Goal: Task Accomplishment & Management: Complete application form

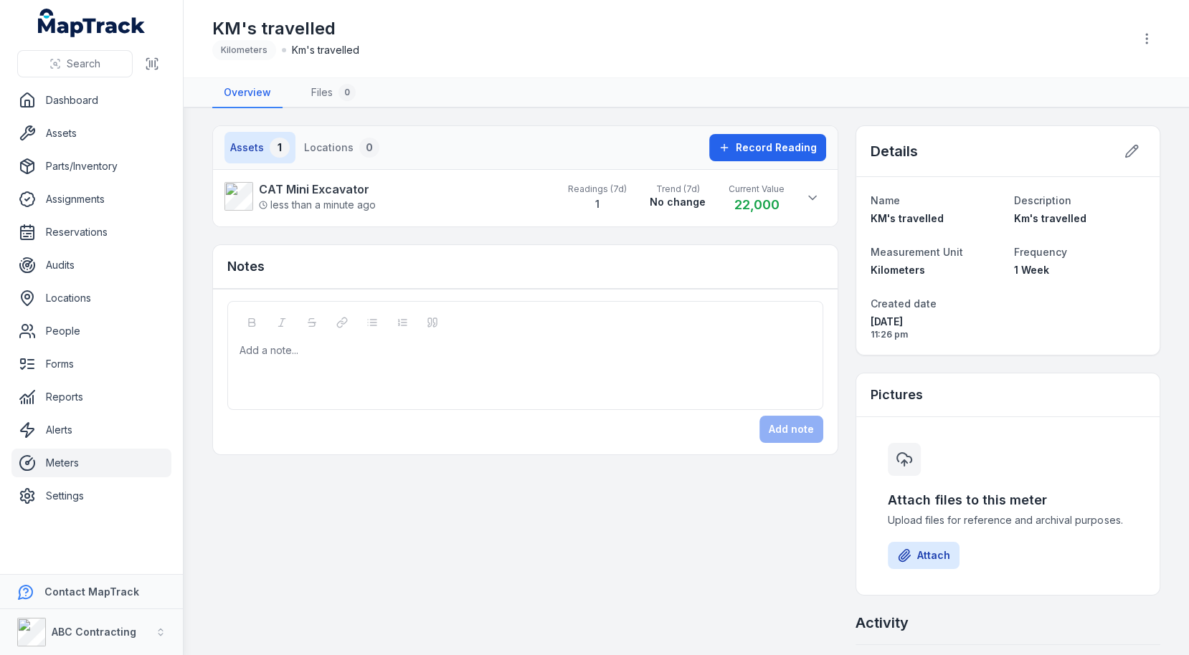
click at [622, 149] on nav "Assets 1 Locations 0" at bounding box center [463, 148] width 479 height 32
click at [678, 190] on span "Trend (7d)" at bounding box center [678, 189] width 56 height 11
click at [830, 199] on li "CAT Mini Excavator less than a minute ago Readings (7d) 1 Trend (7d) No change …" at bounding box center [525, 197] width 625 height 57
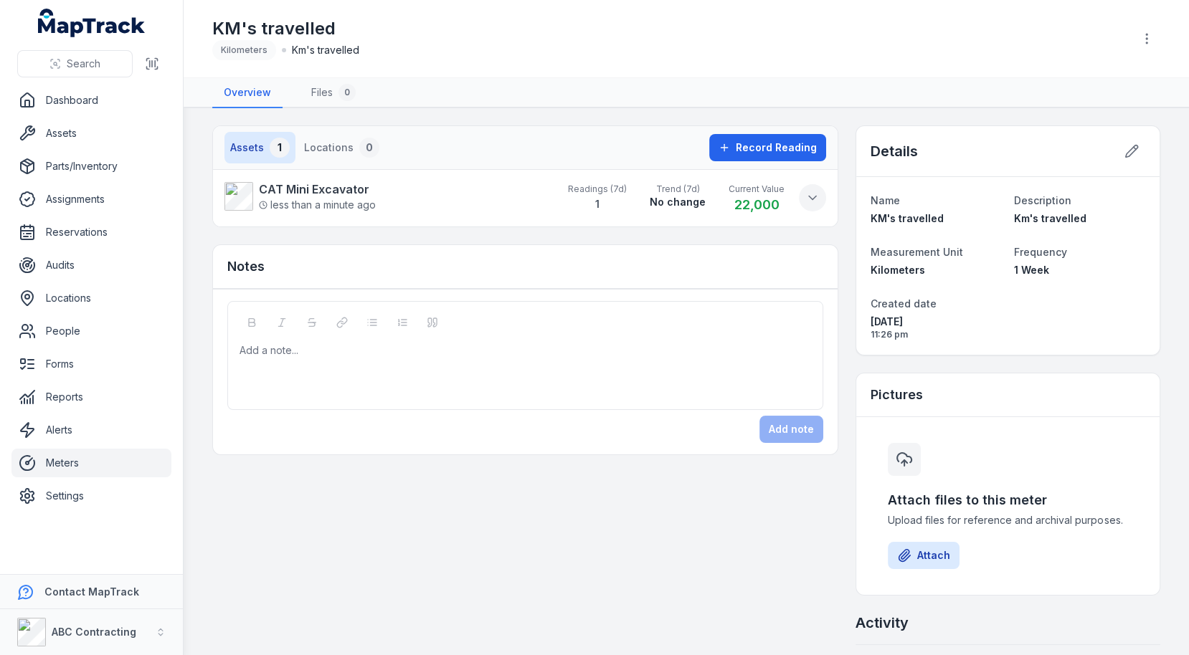
click at [820, 199] on icon at bounding box center [812, 198] width 14 height 14
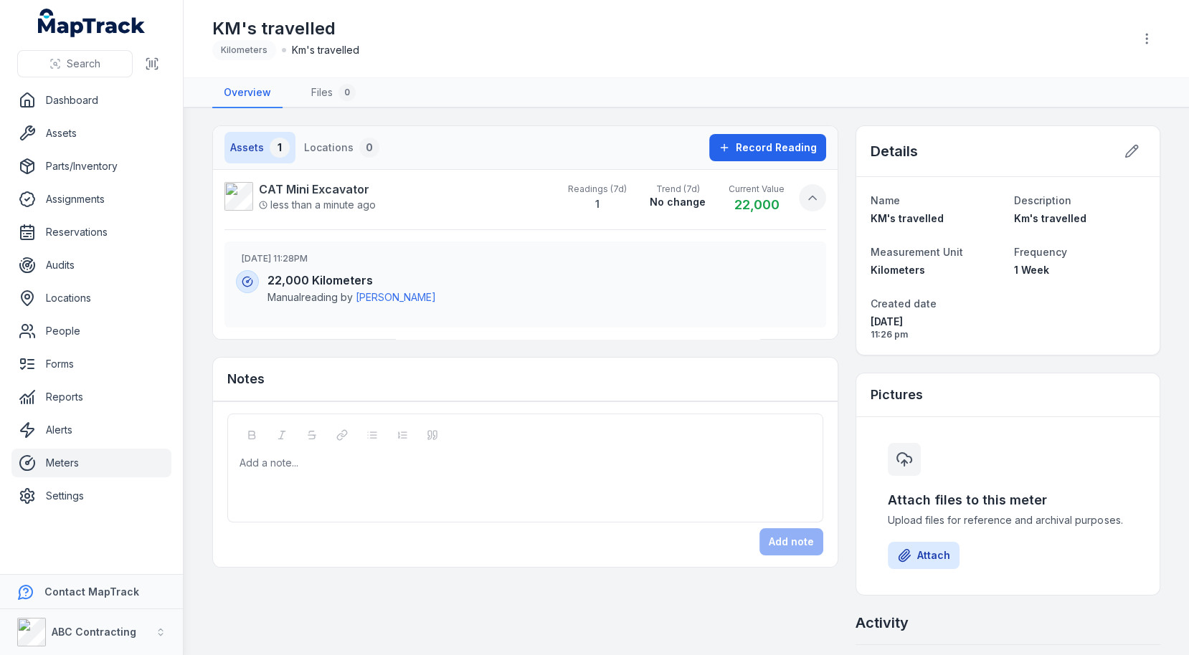
click at [820, 199] on icon at bounding box center [812, 198] width 14 height 14
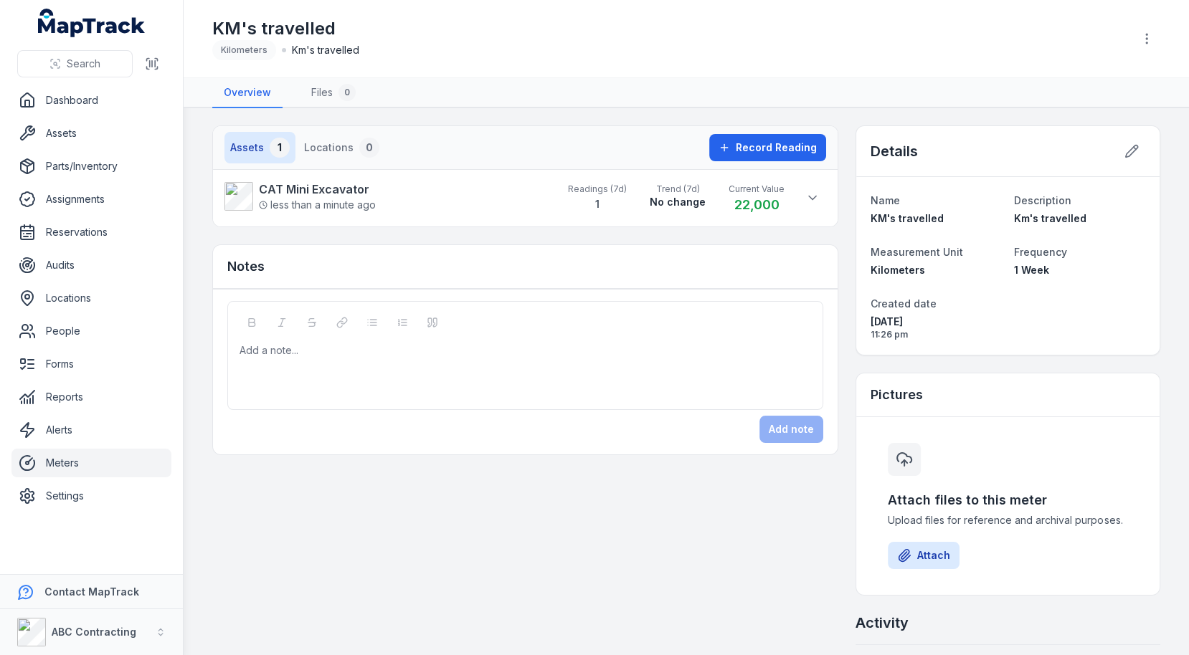
click at [825, 228] on div "Assets 1 Locations 0 Record Reading CAT Mini Excavator less than a minute ago R…" at bounding box center [525, 290] width 626 height 330
click at [285, 186] on strong "CAT Mini Excavator" at bounding box center [317, 189] width 117 height 17
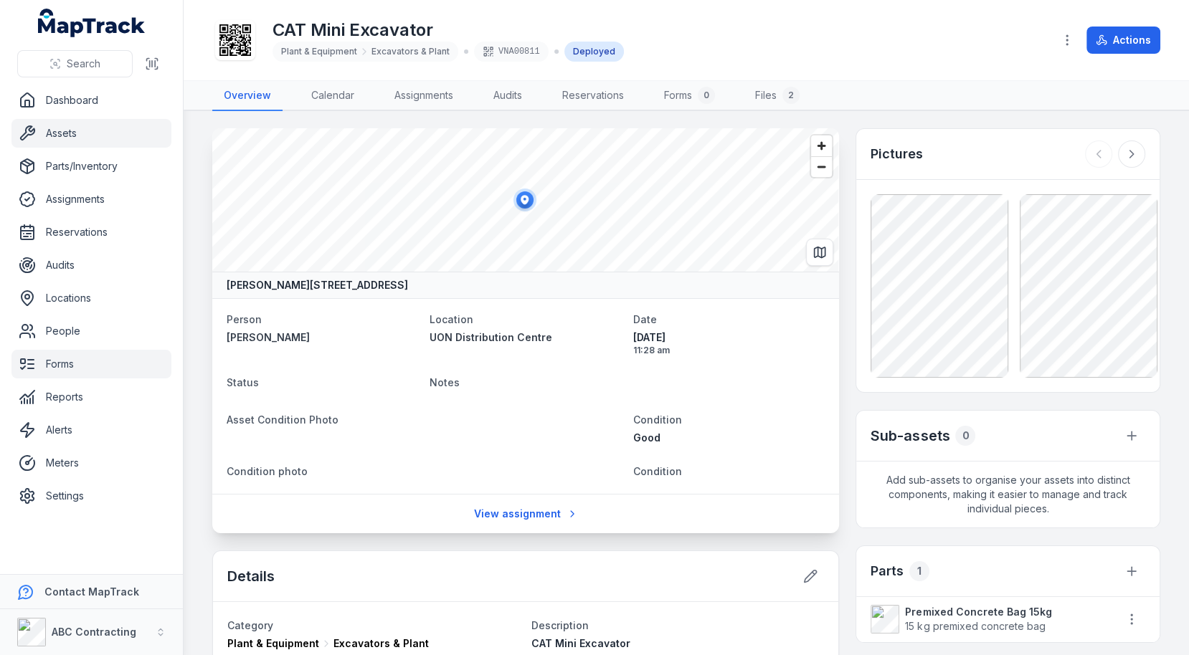
click at [67, 365] on link "Forms" at bounding box center [91, 364] width 160 height 29
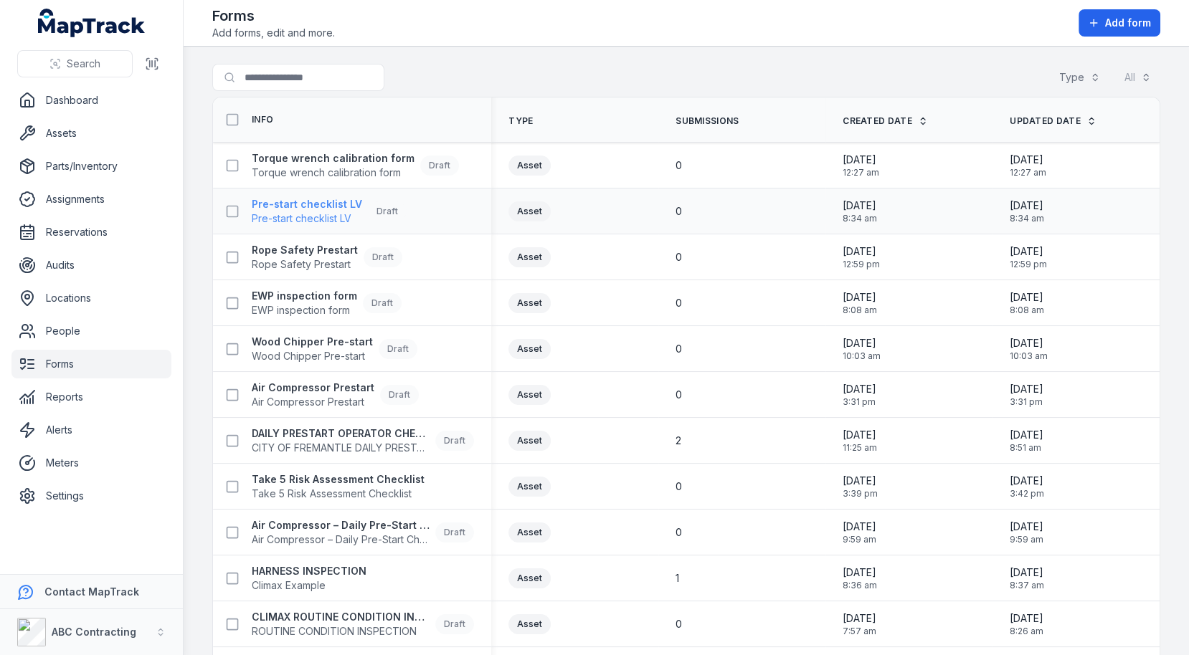
click at [330, 212] on span "Pre-start checklist LV" at bounding box center [307, 219] width 110 height 14
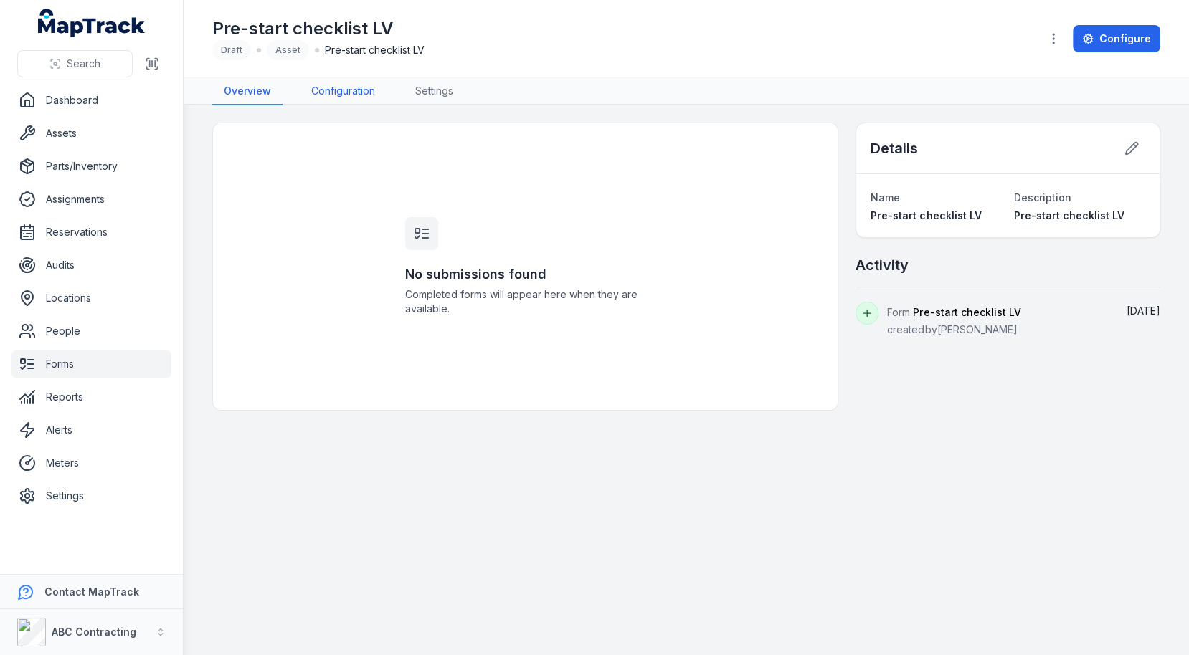
click at [343, 82] on link "Configuration" at bounding box center [343, 91] width 87 height 27
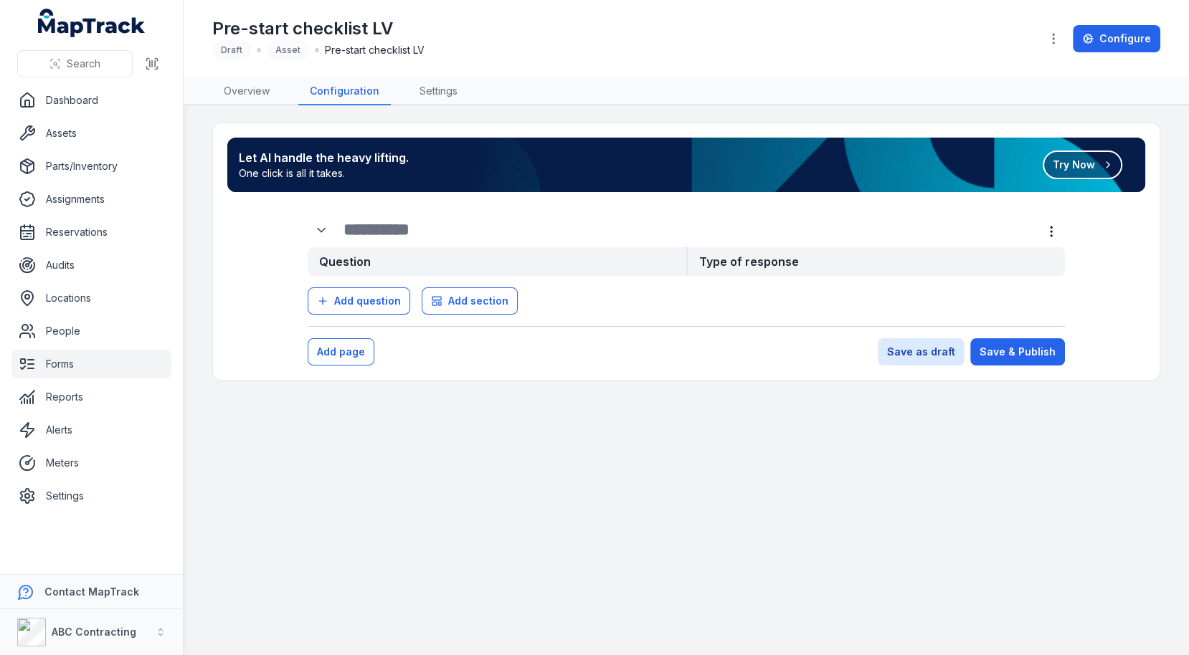
click at [1078, 167] on button "Try Now" at bounding box center [1083, 165] width 80 height 29
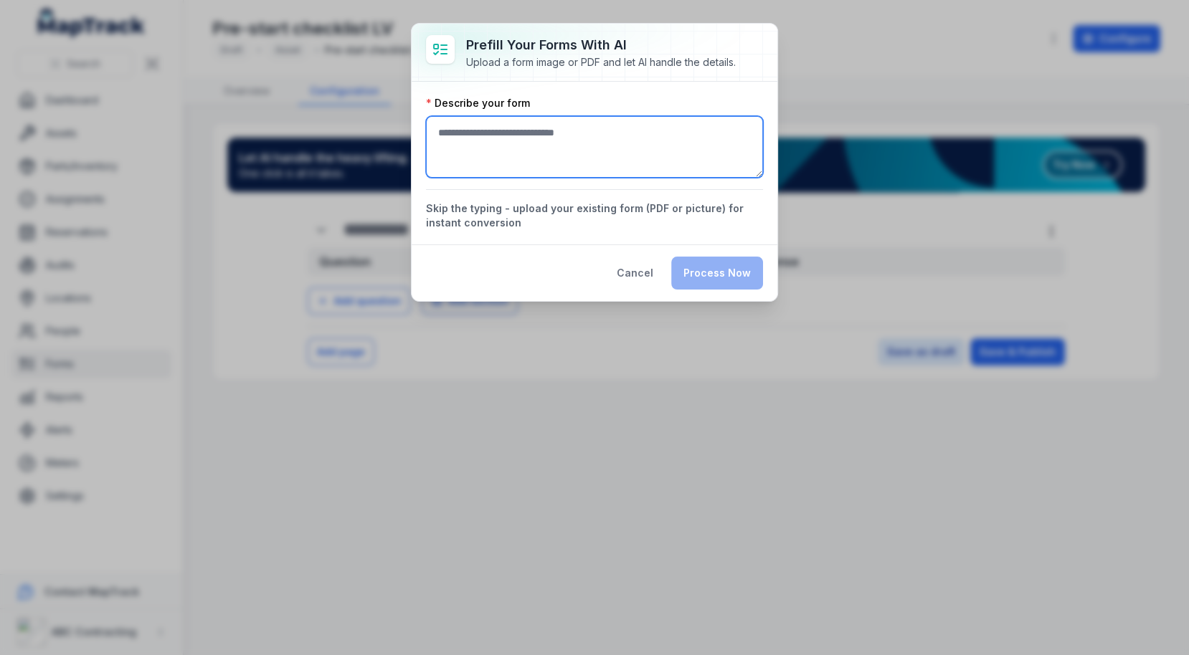
click at [607, 169] on textarea ":r8v:-form-item-label" at bounding box center [594, 147] width 337 height 62
type textarea "**********"
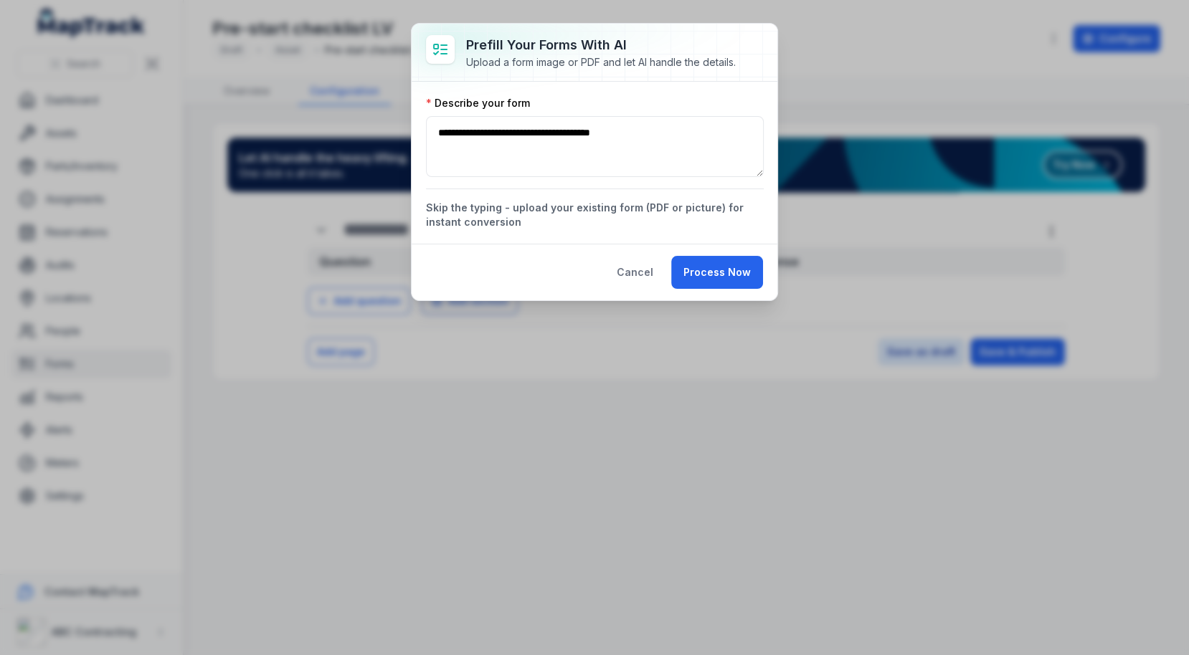
click at [764, 286] on div "Cancel Process Now" at bounding box center [595, 272] width 366 height 57
click at [742, 277] on button "Process Now" at bounding box center [717, 272] width 92 height 33
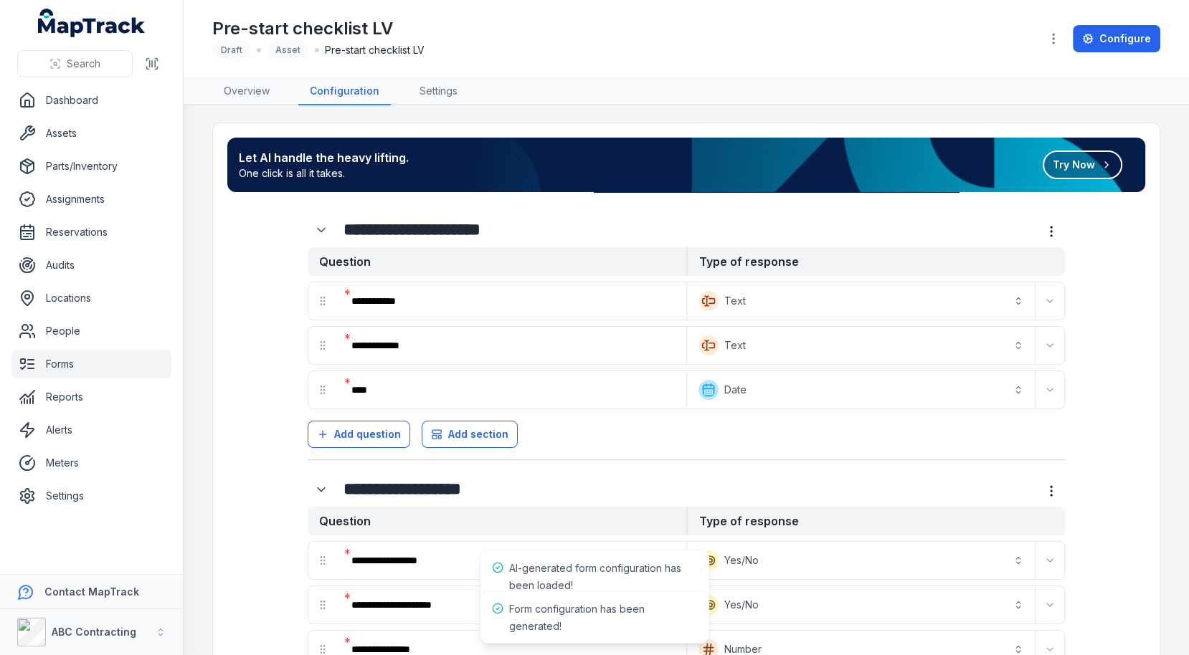
scroll to position [639, 0]
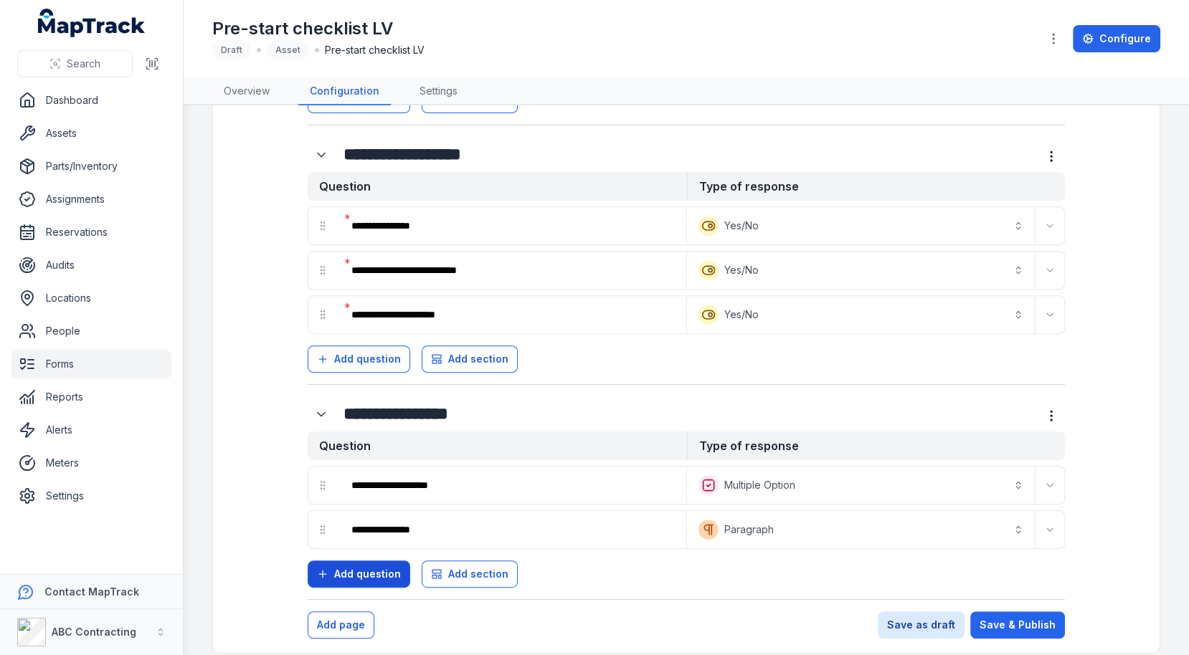
click at [385, 567] on span "Add question" at bounding box center [367, 574] width 67 height 14
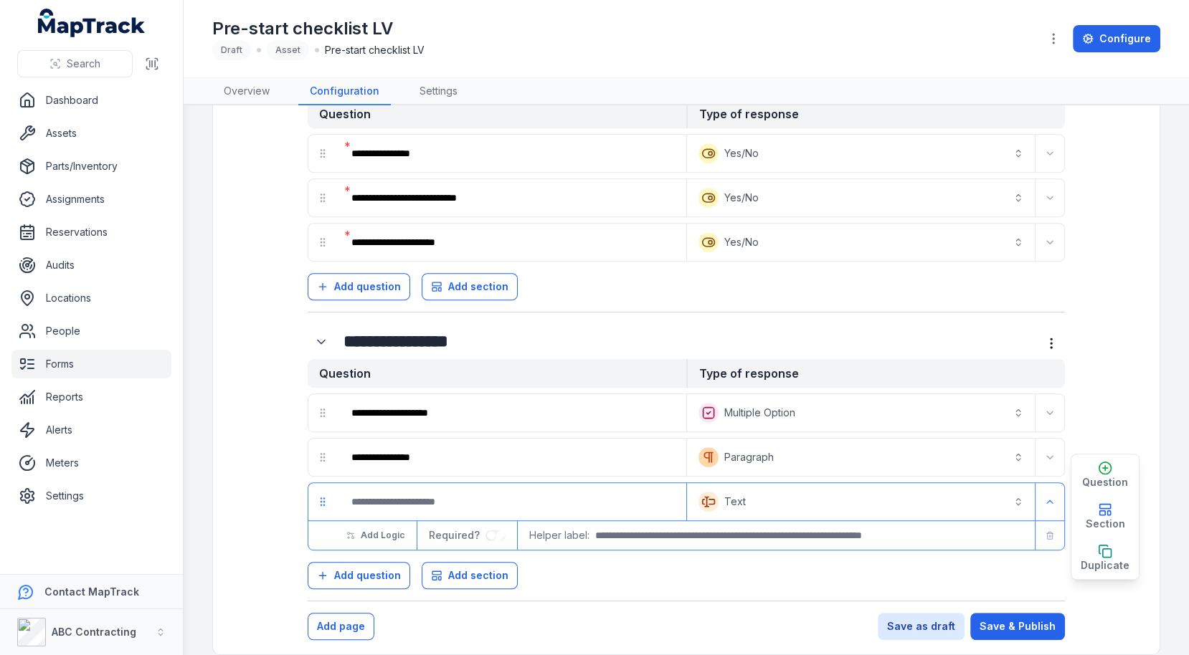
click at [761, 486] on button "Text *******" at bounding box center [861, 502] width 342 height 32
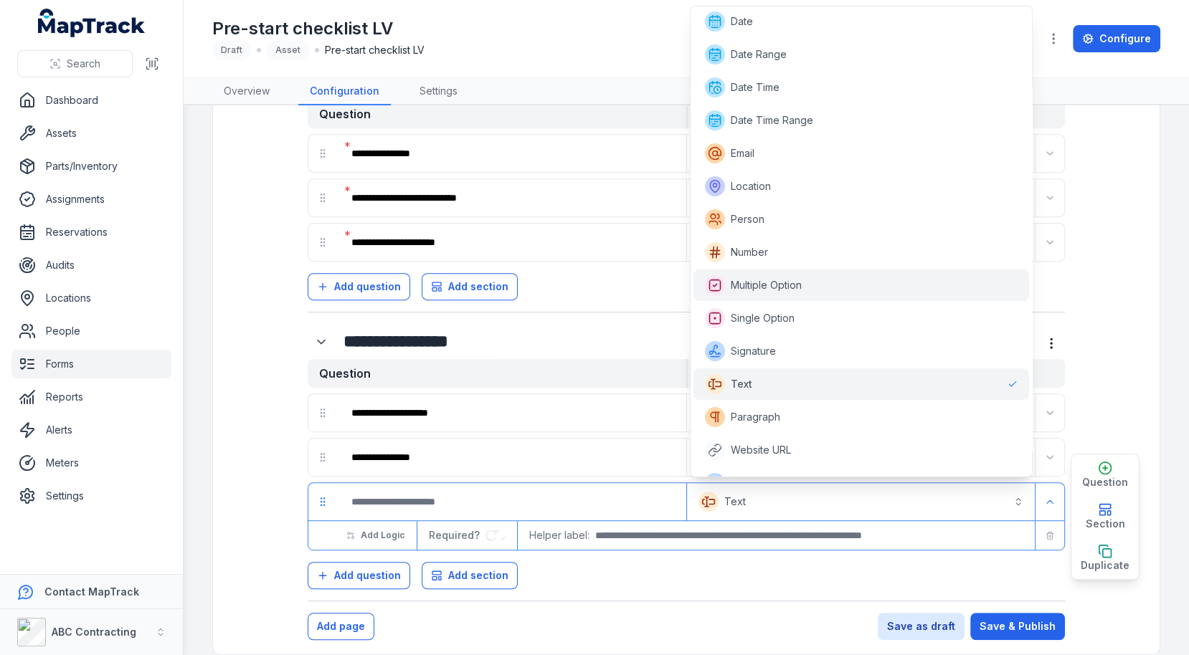
scroll to position [126, 0]
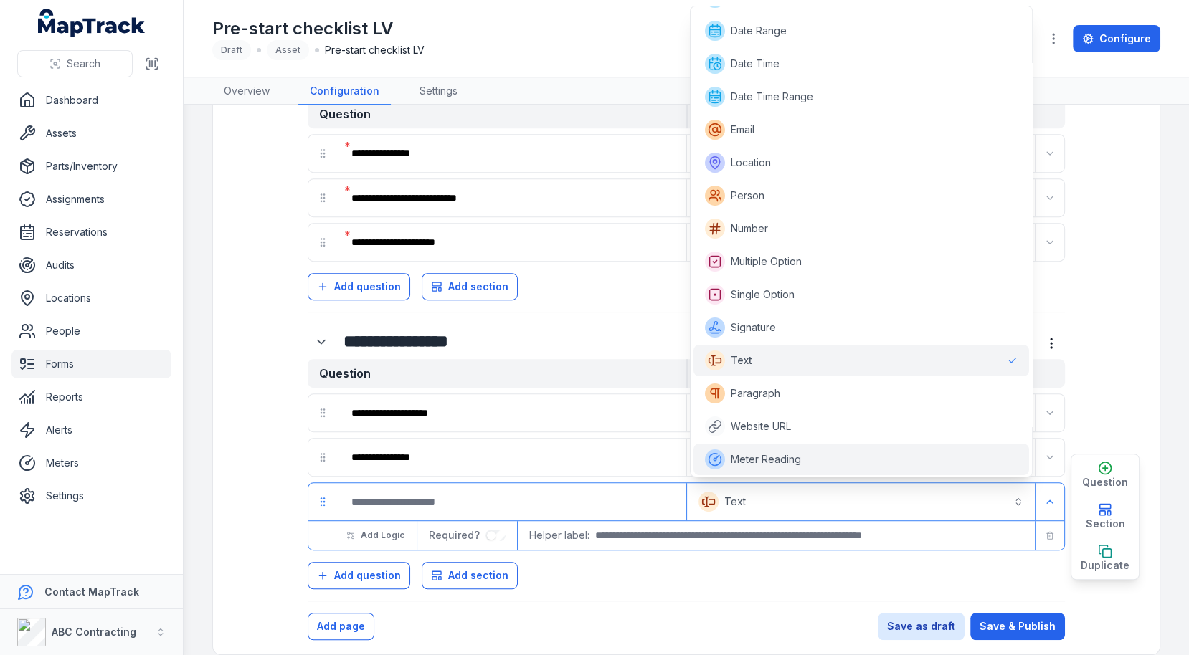
click at [793, 444] on div "Meter Reading" at bounding box center [861, 460] width 336 height 32
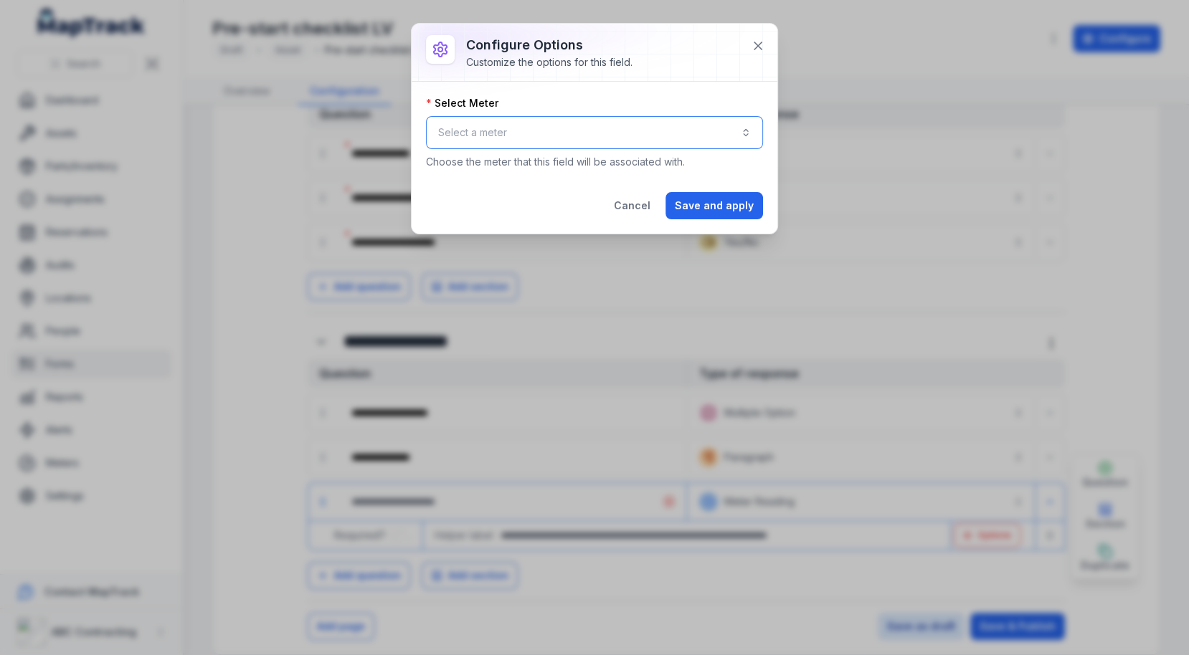
click at [651, 139] on button "Select a meter" at bounding box center [594, 132] width 337 height 33
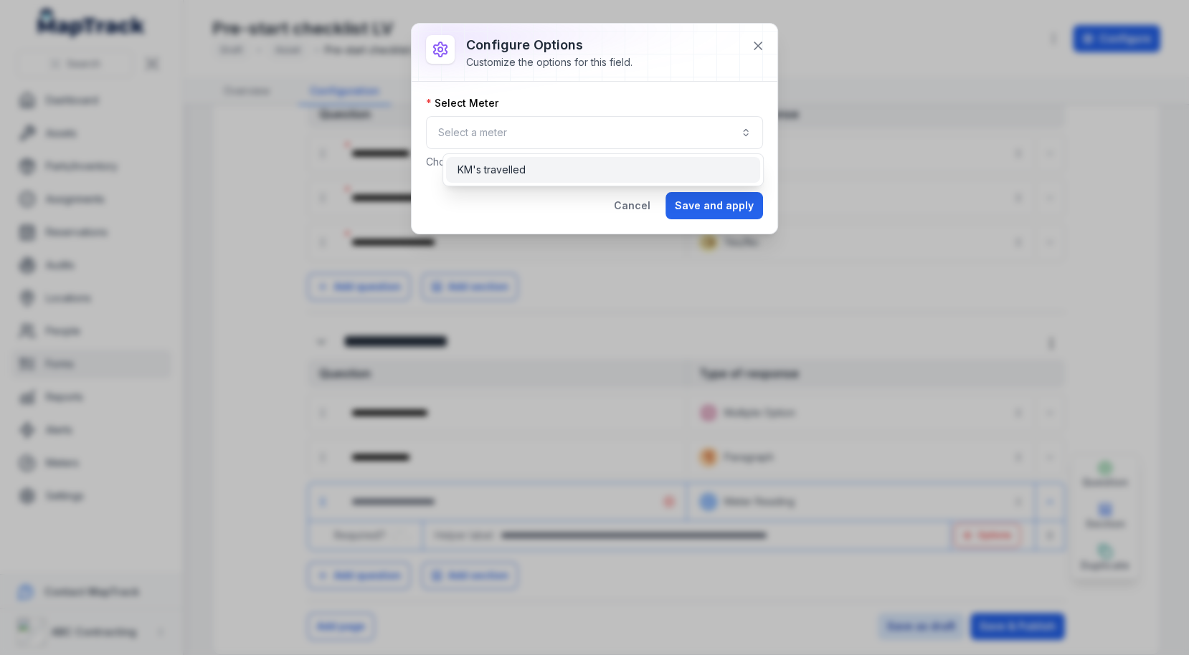
click at [639, 161] on div "KM's travelled" at bounding box center [602, 170] width 313 height 26
click at [650, 99] on div "Select Meter" at bounding box center [594, 103] width 337 height 14
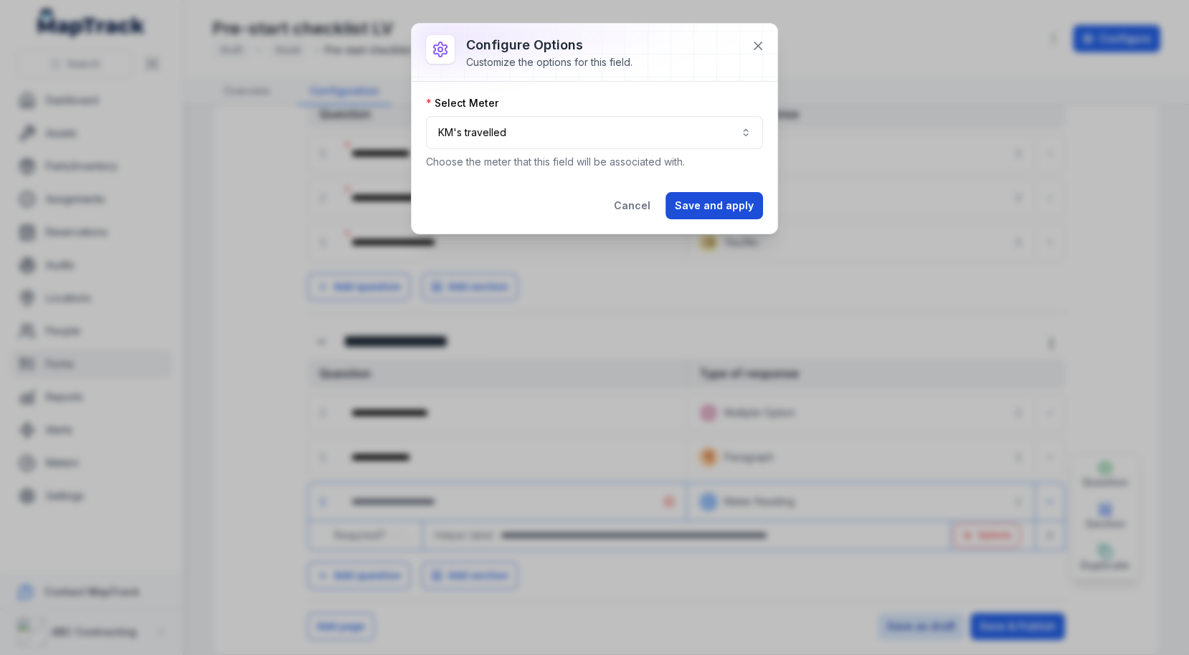
click at [749, 212] on button "Save and apply" at bounding box center [714, 205] width 98 height 27
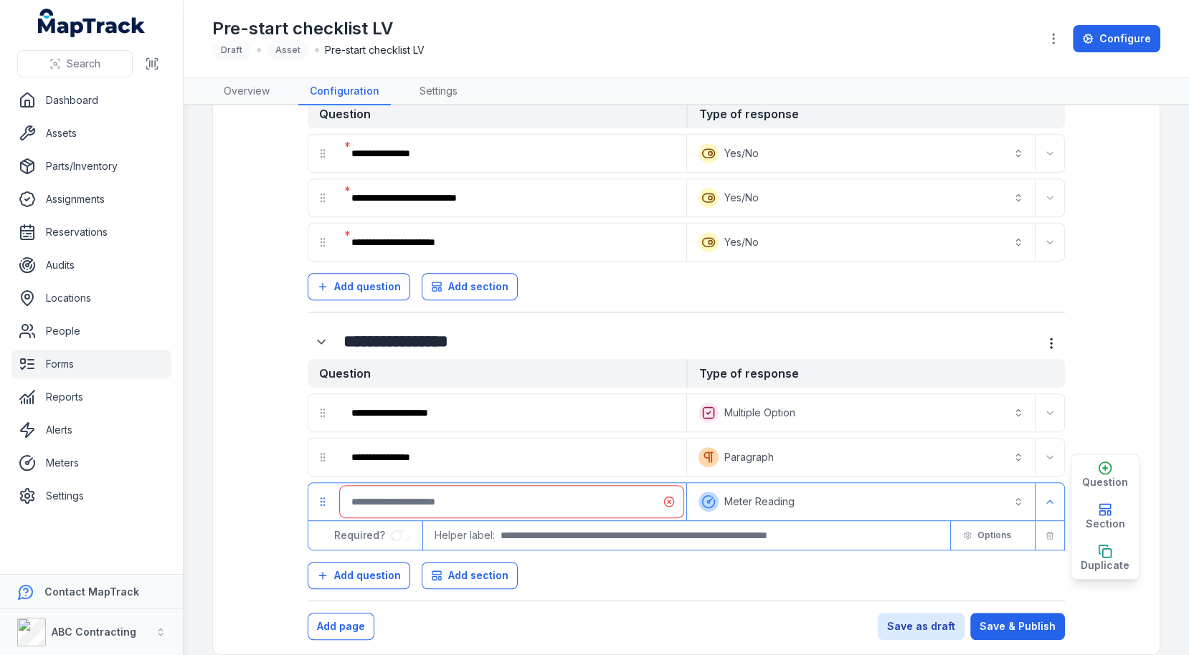
click at [536, 486] on input ":rcc:-form-item-label" at bounding box center [511, 502] width 343 height 32
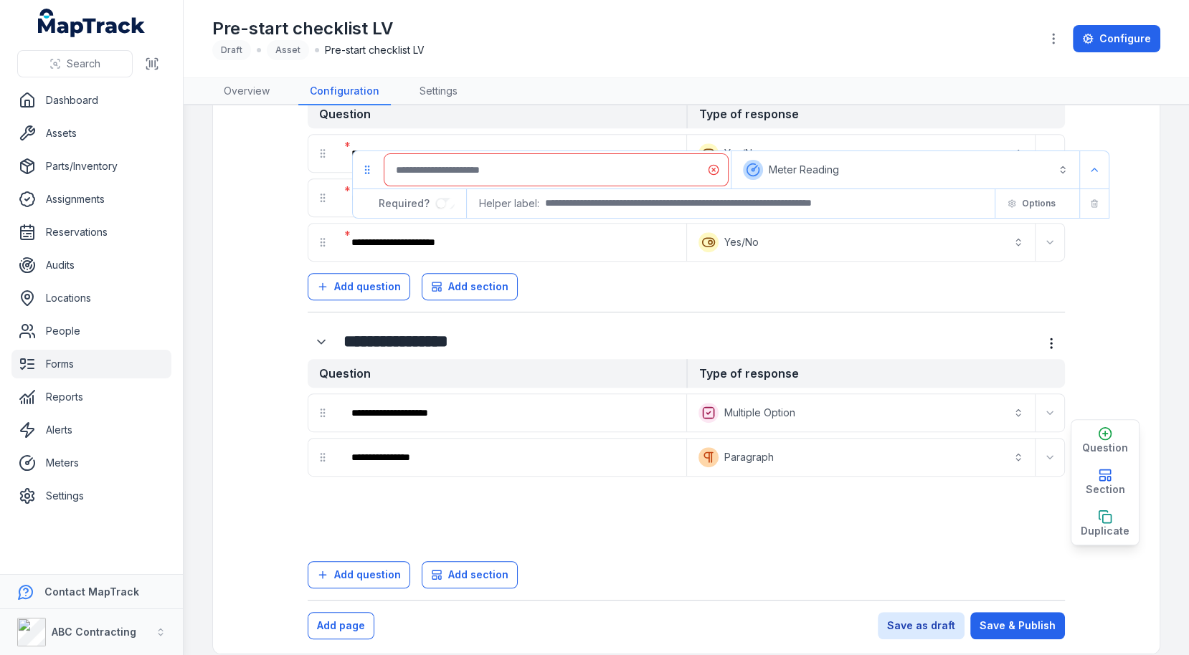
drag, startPoint x: 316, startPoint y: 493, endPoint x: 341, endPoint y: 170, distance: 323.6
click at [341, 170] on div "**********" at bounding box center [686, 50] width 895 height 1123
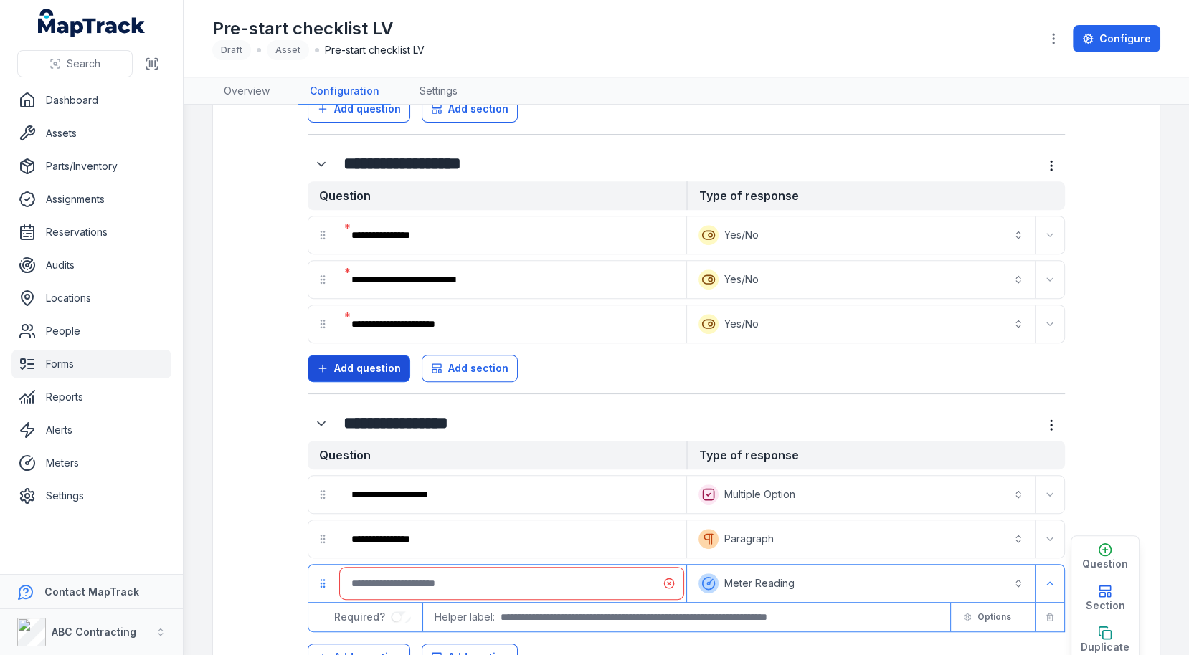
scroll to position [589, 0]
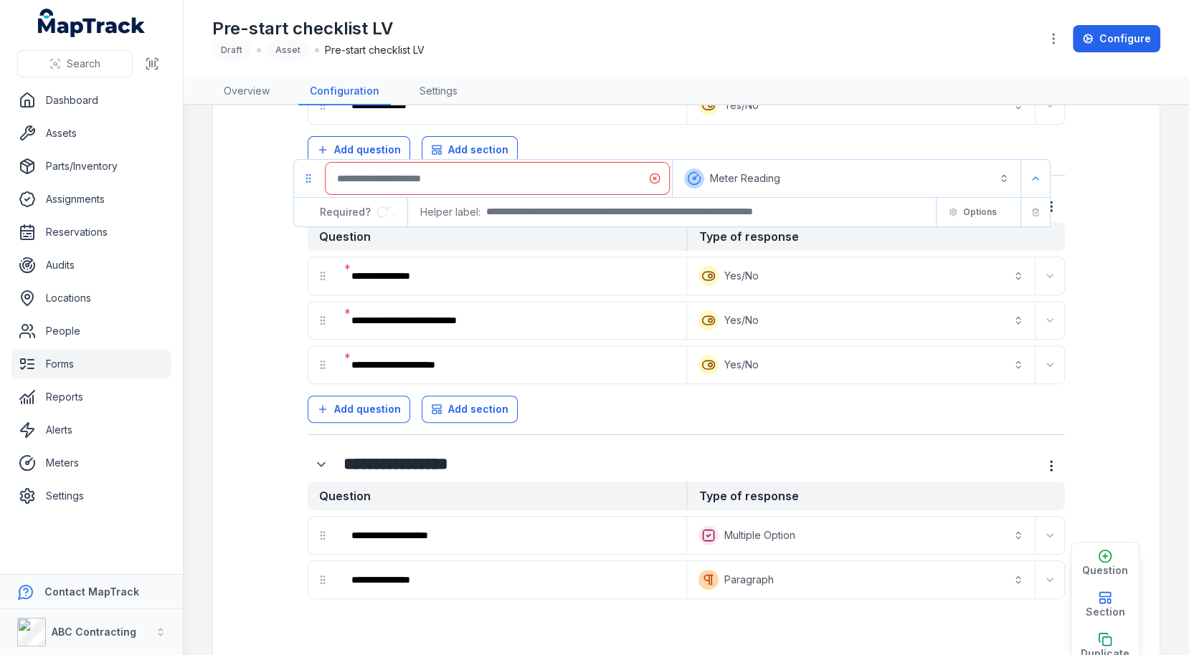
drag, startPoint x: 326, startPoint y: 612, endPoint x: 312, endPoint y: 172, distance: 439.8
click at [312, 171] on div "**********" at bounding box center [686, 173] width 895 height 1123
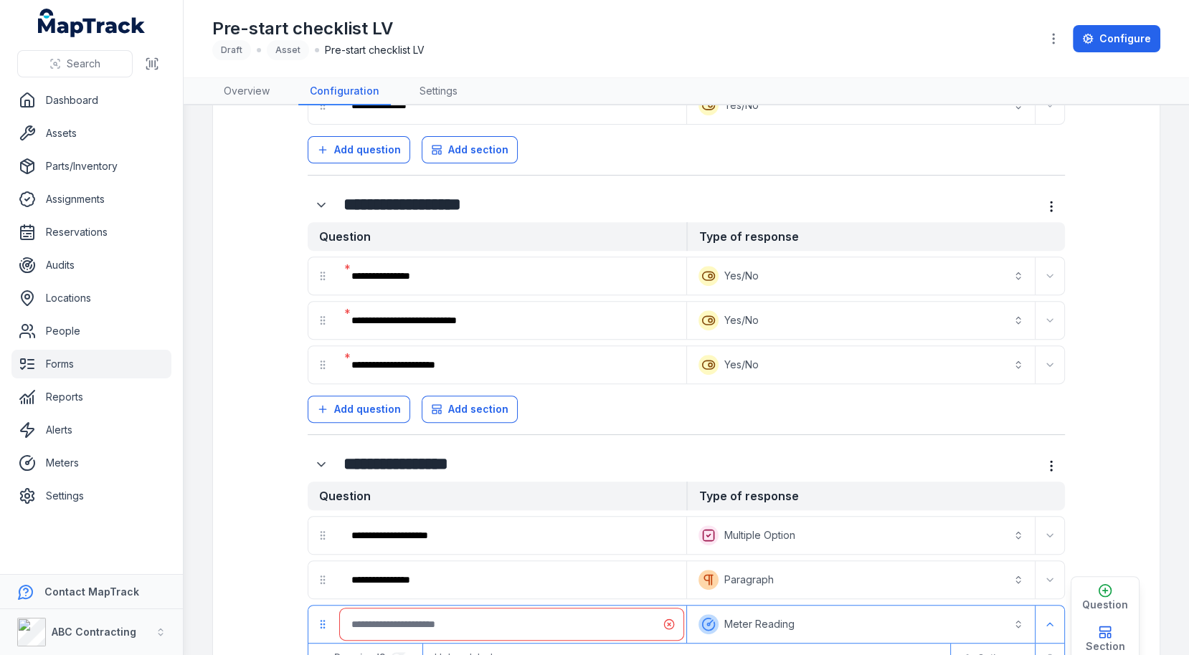
scroll to position [711, 0]
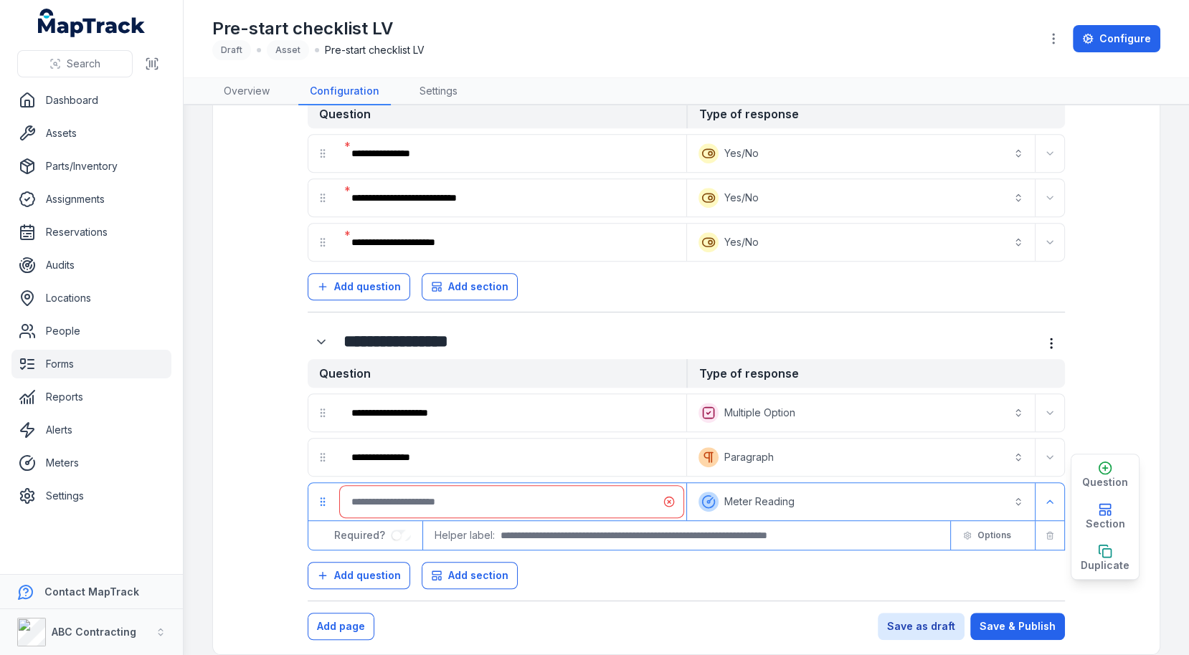
click at [544, 500] on input ":rcc:-form-item-label" at bounding box center [511, 502] width 343 height 32
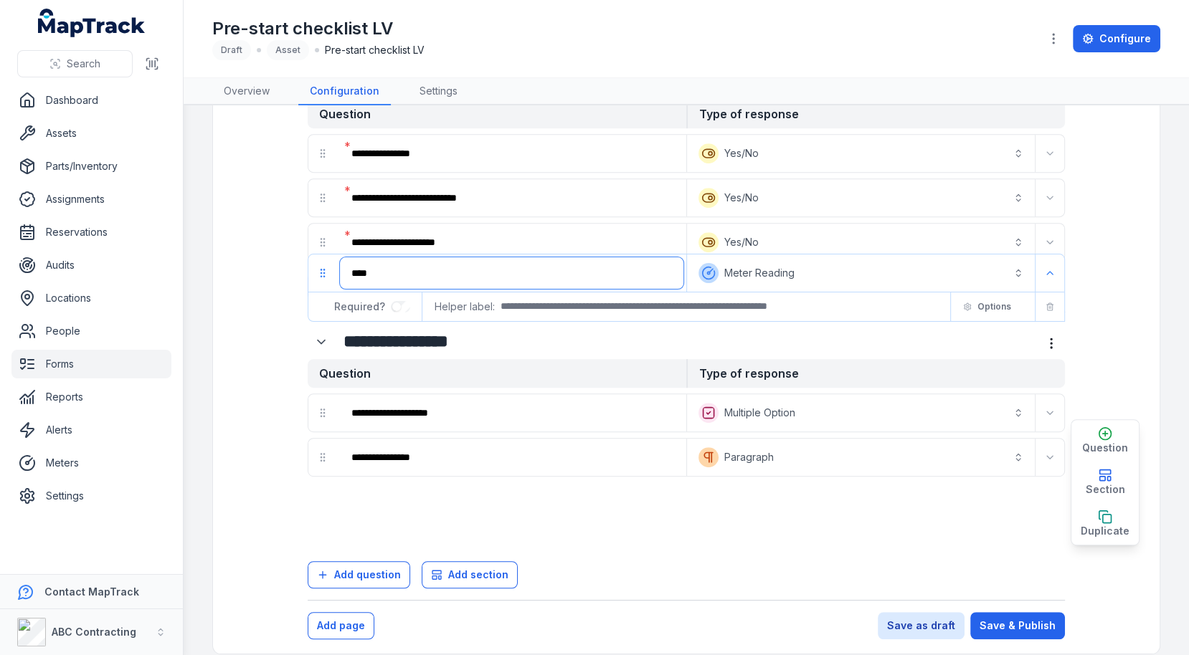
drag, startPoint x: 324, startPoint y: 490, endPoint x: 324, endPoint y: 270, distance: 220.1
click at [324, 270] on div "**********" at bounding box center [686, 50] width 895 height 1123
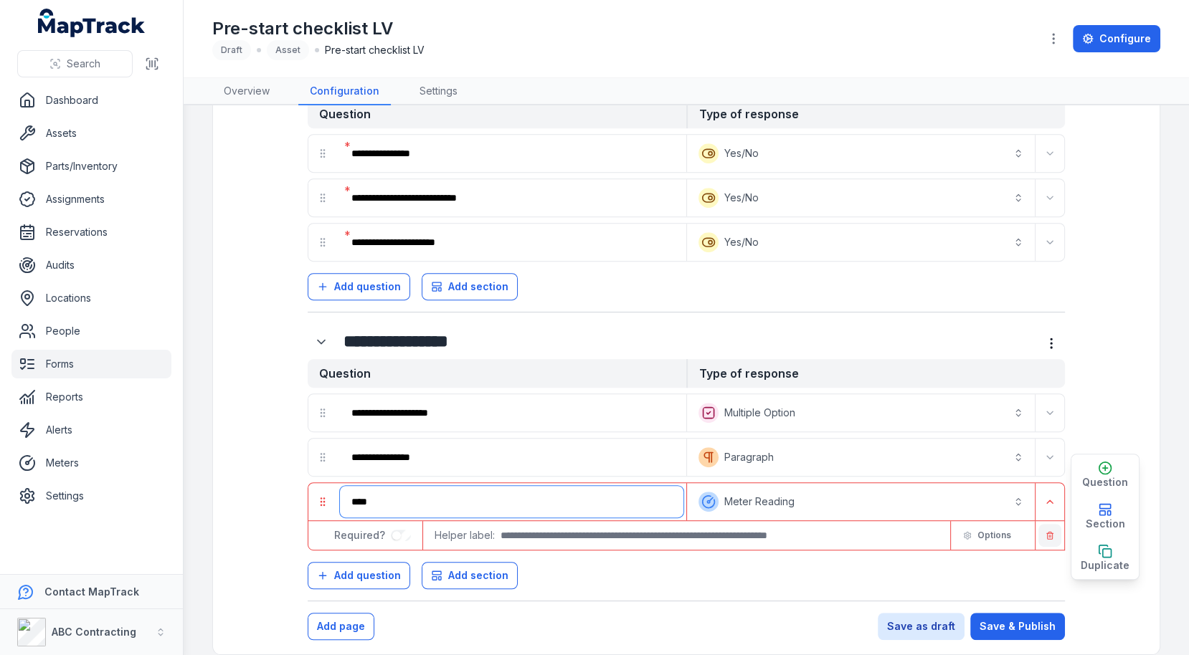
type input "****"
click at [1054, 524] on button "button" at bounding box center [1049, 535] width 23 height 23
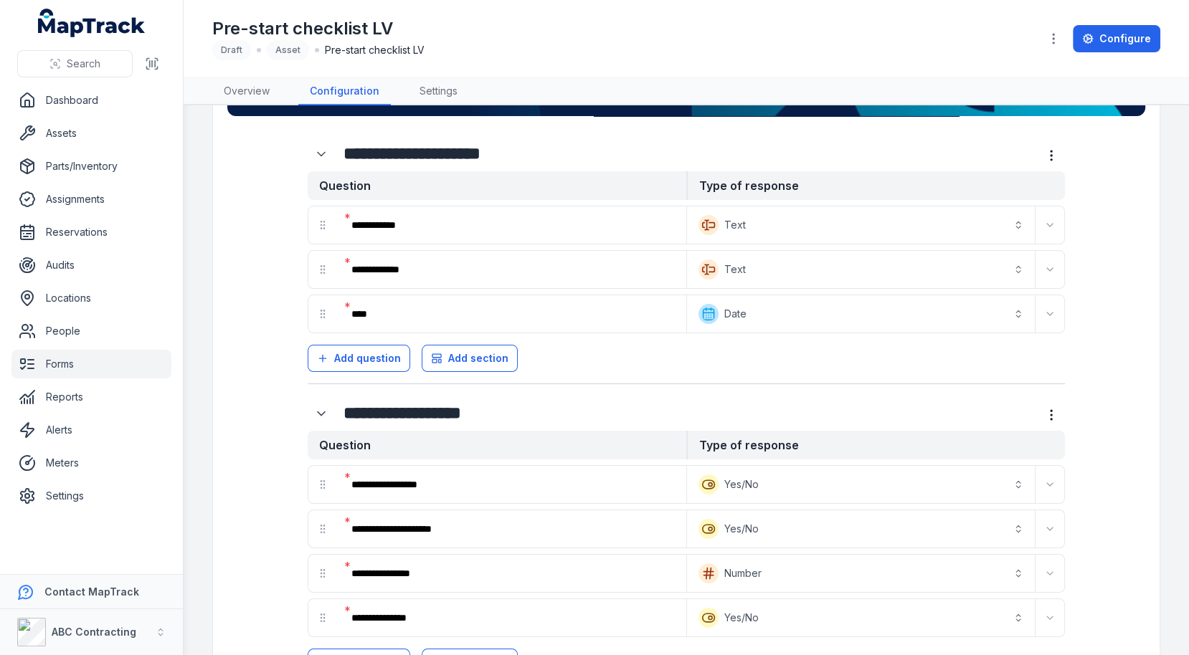
scroll to position [0, 0]
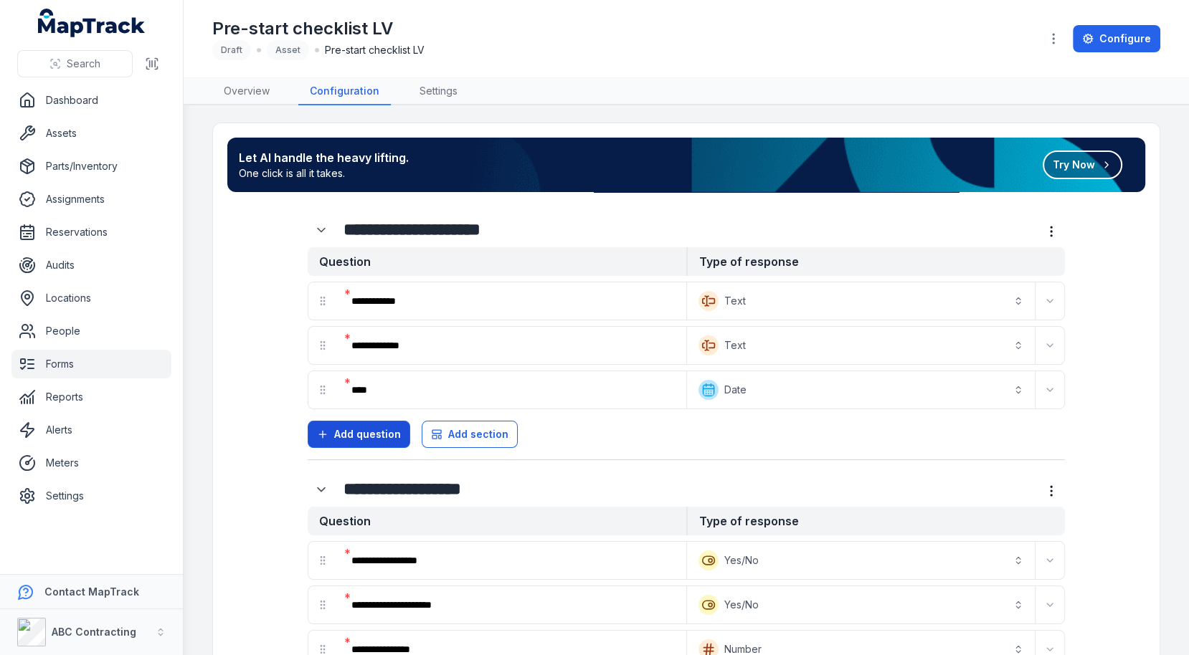
click at [371, 435] on span "Add question" at bounding box center [367, 434] width 67 height 14
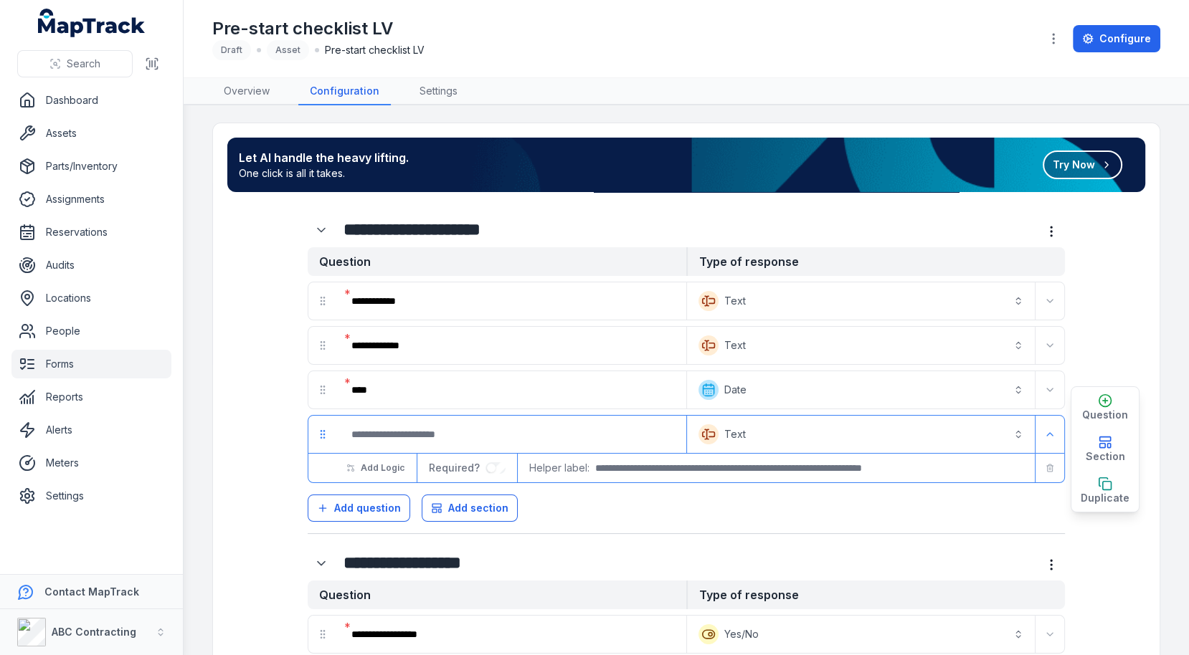
click at [393, 428] on input ":rdf:-form-item-label" at bounding box center [511, 435] width 343 height 32
type input "***"
click at [761, 439] on button "Text *******" at bounding box center [861, 435] width 342 height 32
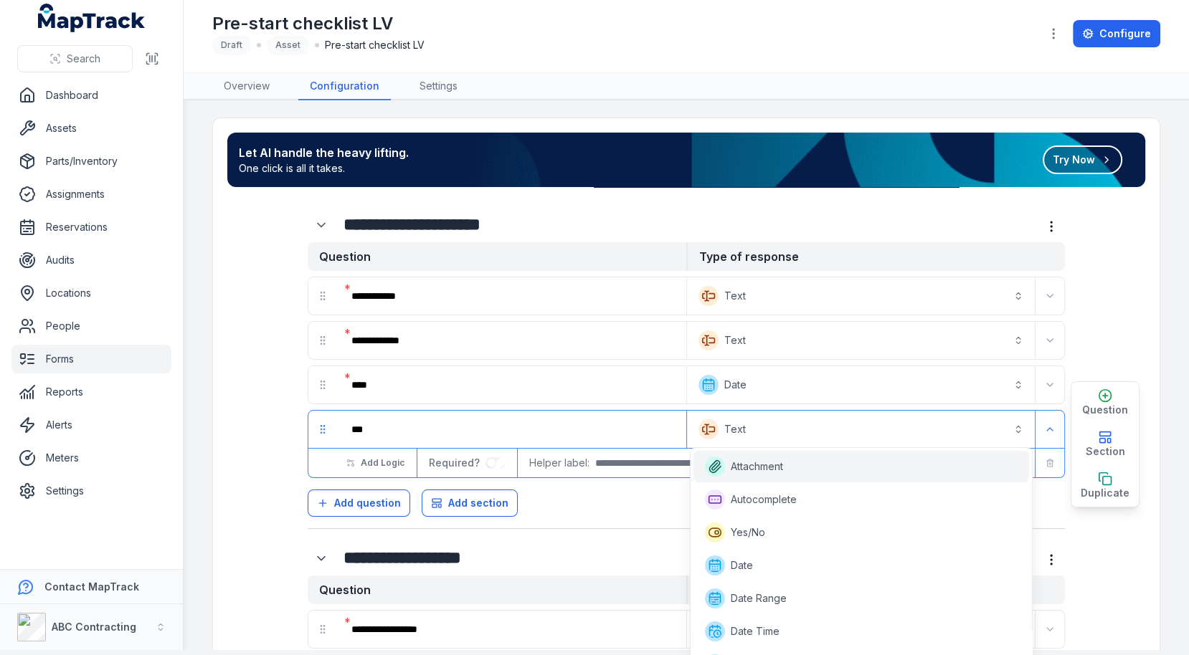
scroll to position [384, 0]
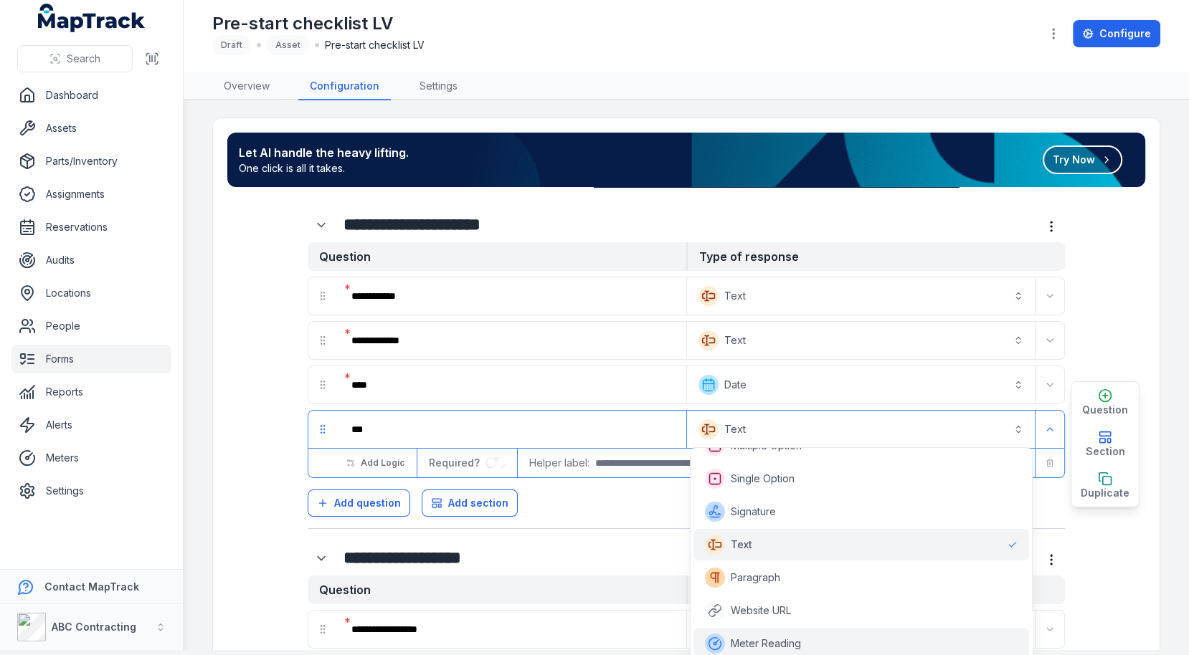
click at [789, 640] on span "Meter Reading" at bounding box center [766, 644] width 70 height 14
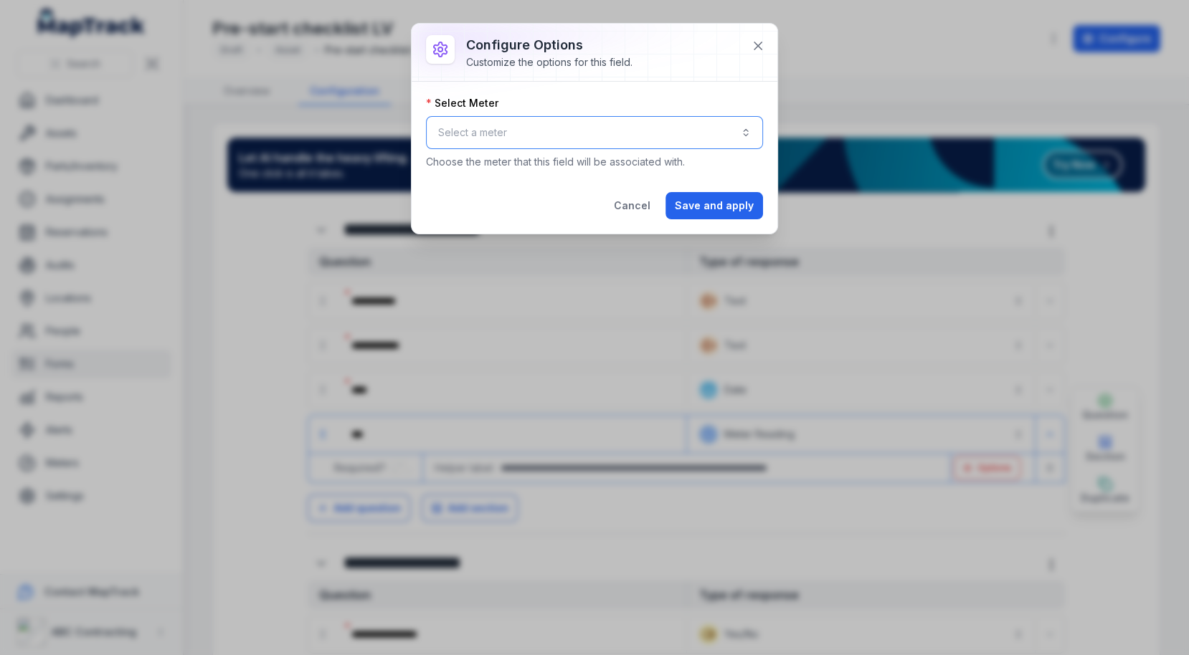
click at [687, 126] on button "Select a meter" at bounding box center [594, 132] width 337 height 33
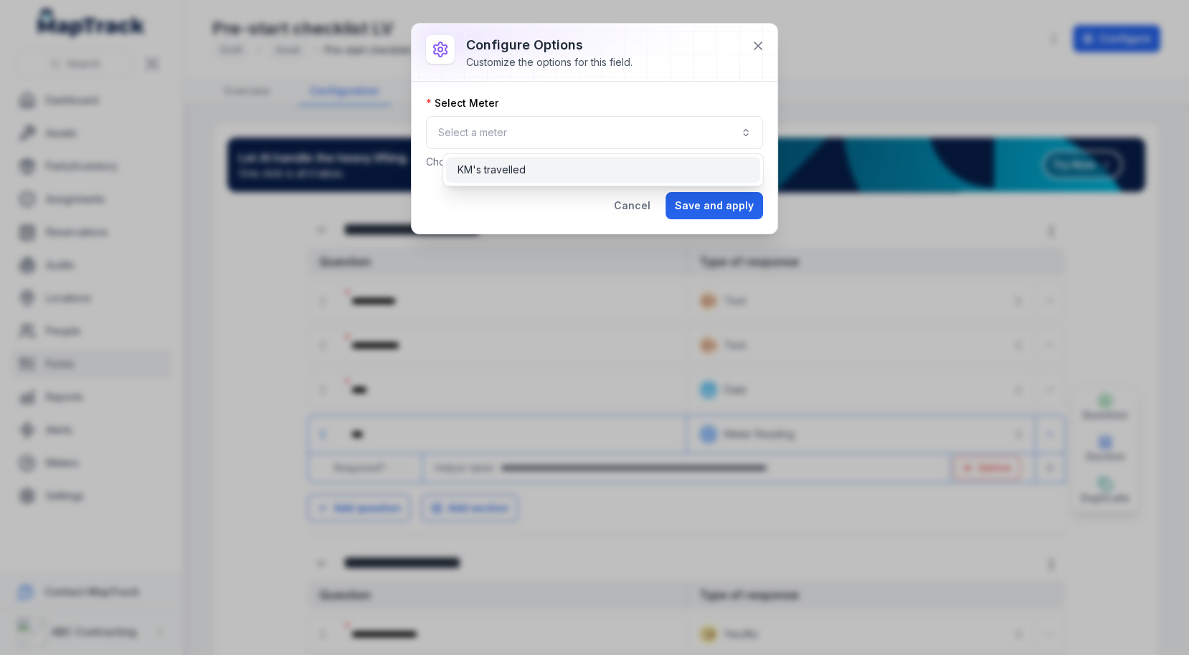
click at [641, 166] on div "KM's travelled" at bounding box center [602, 170] width 290 height 14
click at [646, 98] on div "Select Meter" at bounding box center [594, 103] width 337 height 14
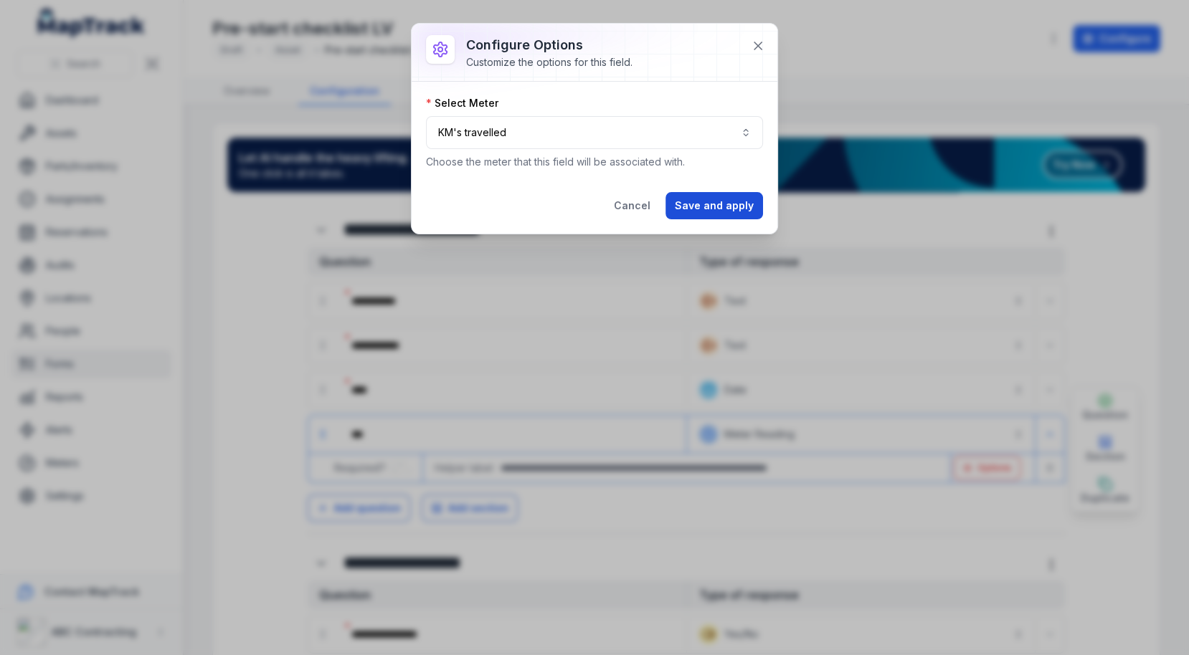
click at [716, 199] on button "Save and apply" at bounding box center [714, 205] width 98 height 27
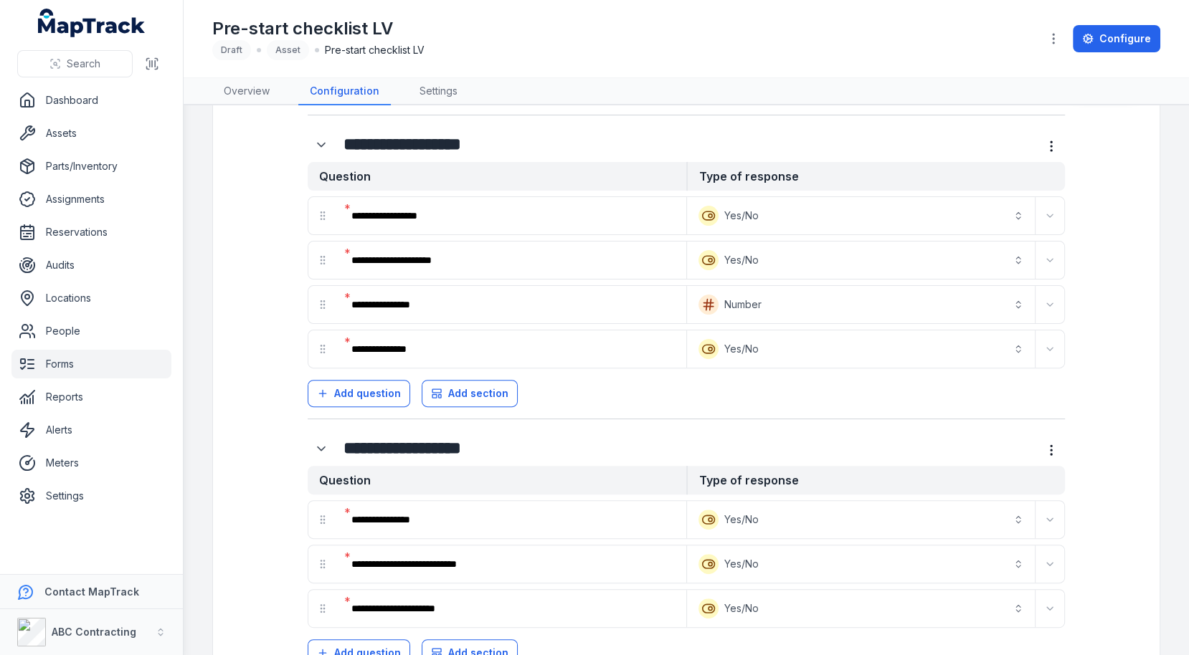
scroll to position [711, 0]
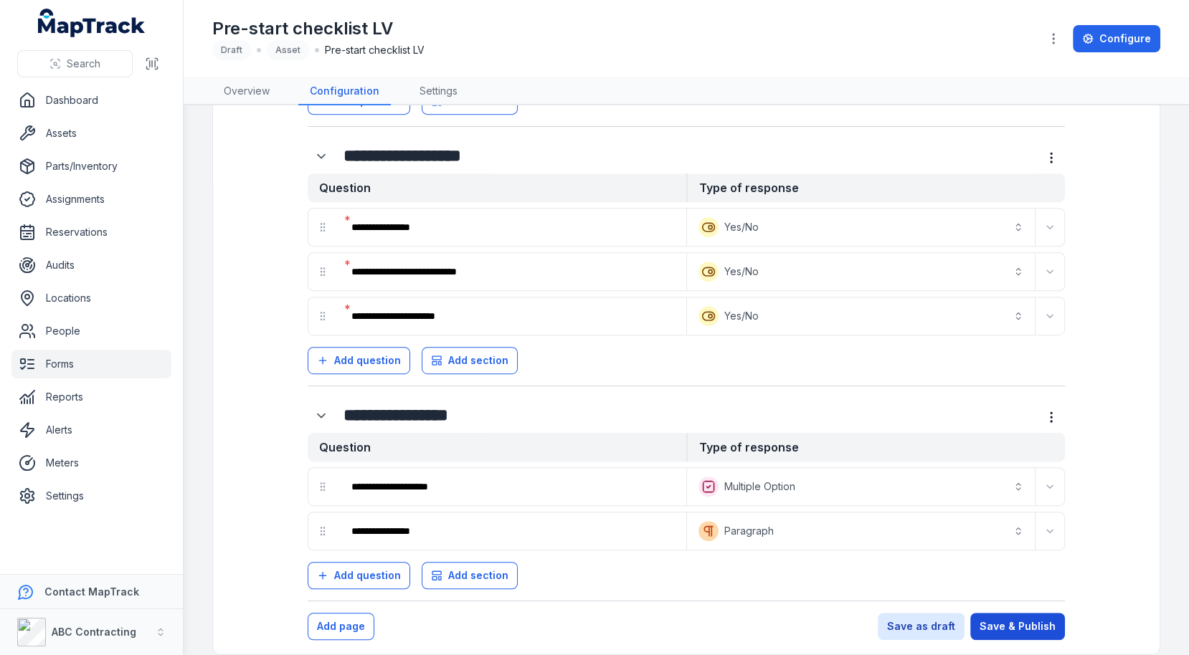
click at [997, 613] on button "Save & Publish" at bounding box center [1017, 626] width 95 height 27
